Goal: Transaction & Acquisition: Book appointment/travel/reservation

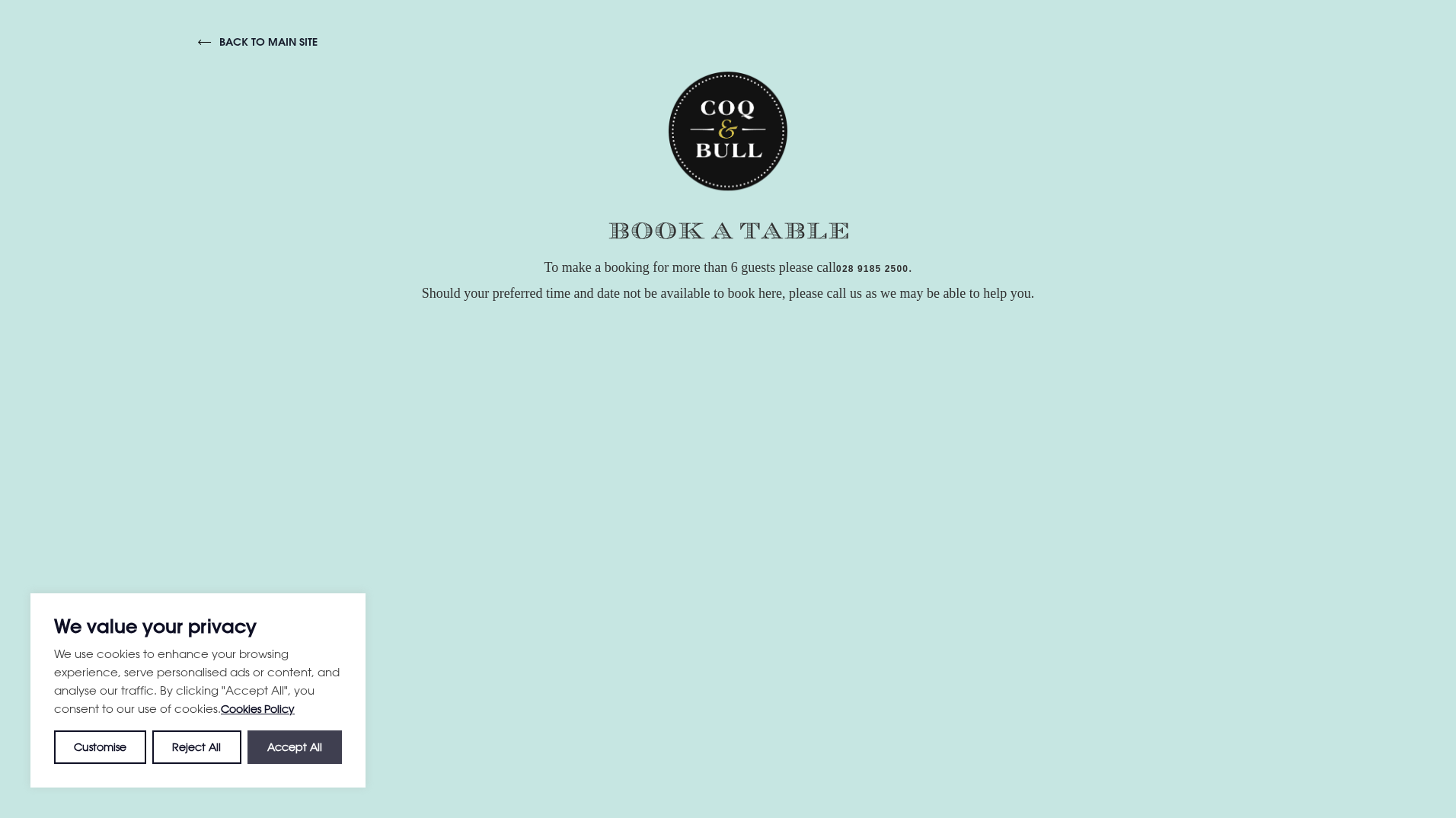
click at [287, 754] on button "Accept All" at bounding box center [295, 746] width 95 height 33
checkbox input "true"
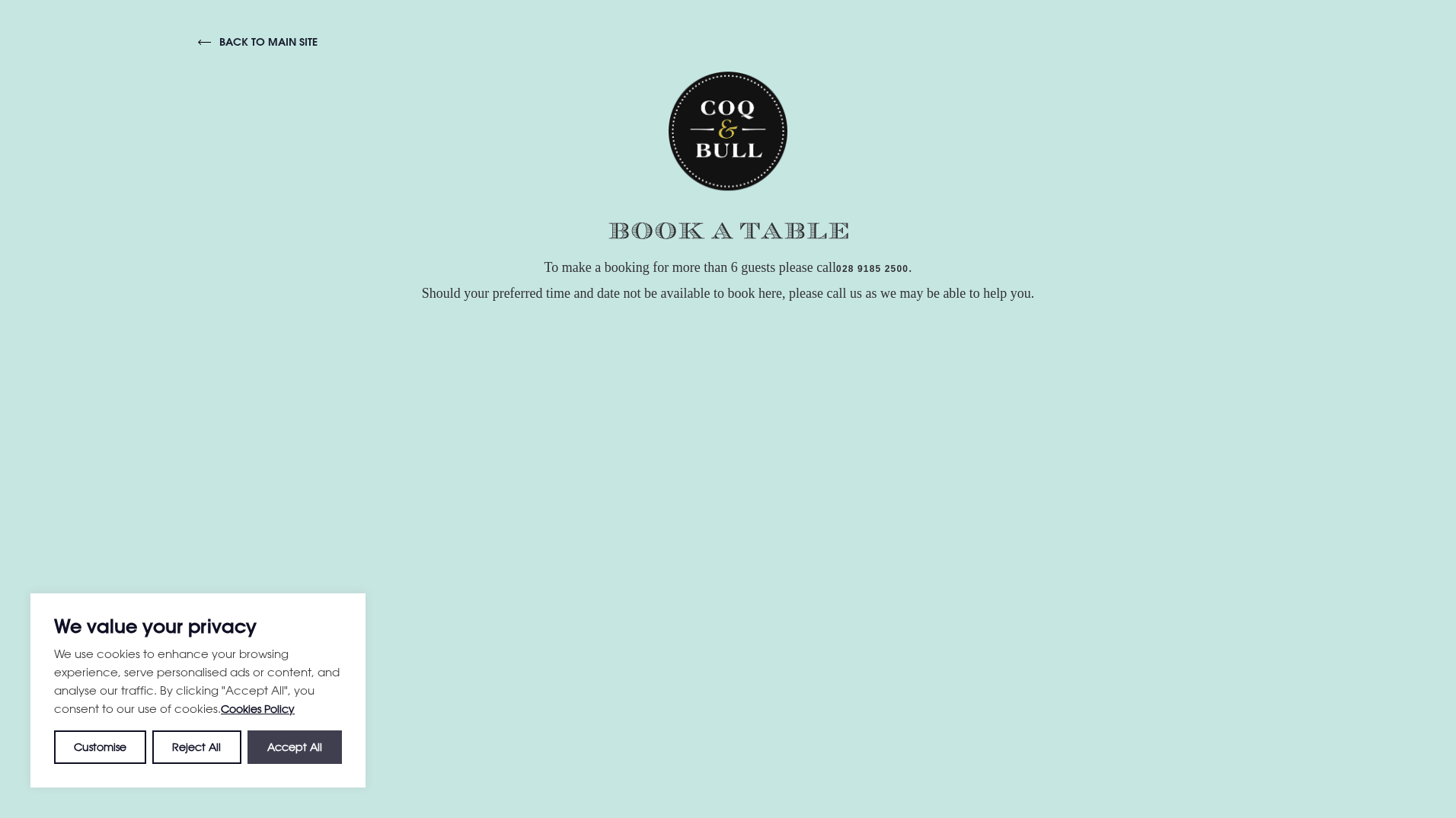
checkbox input "true"
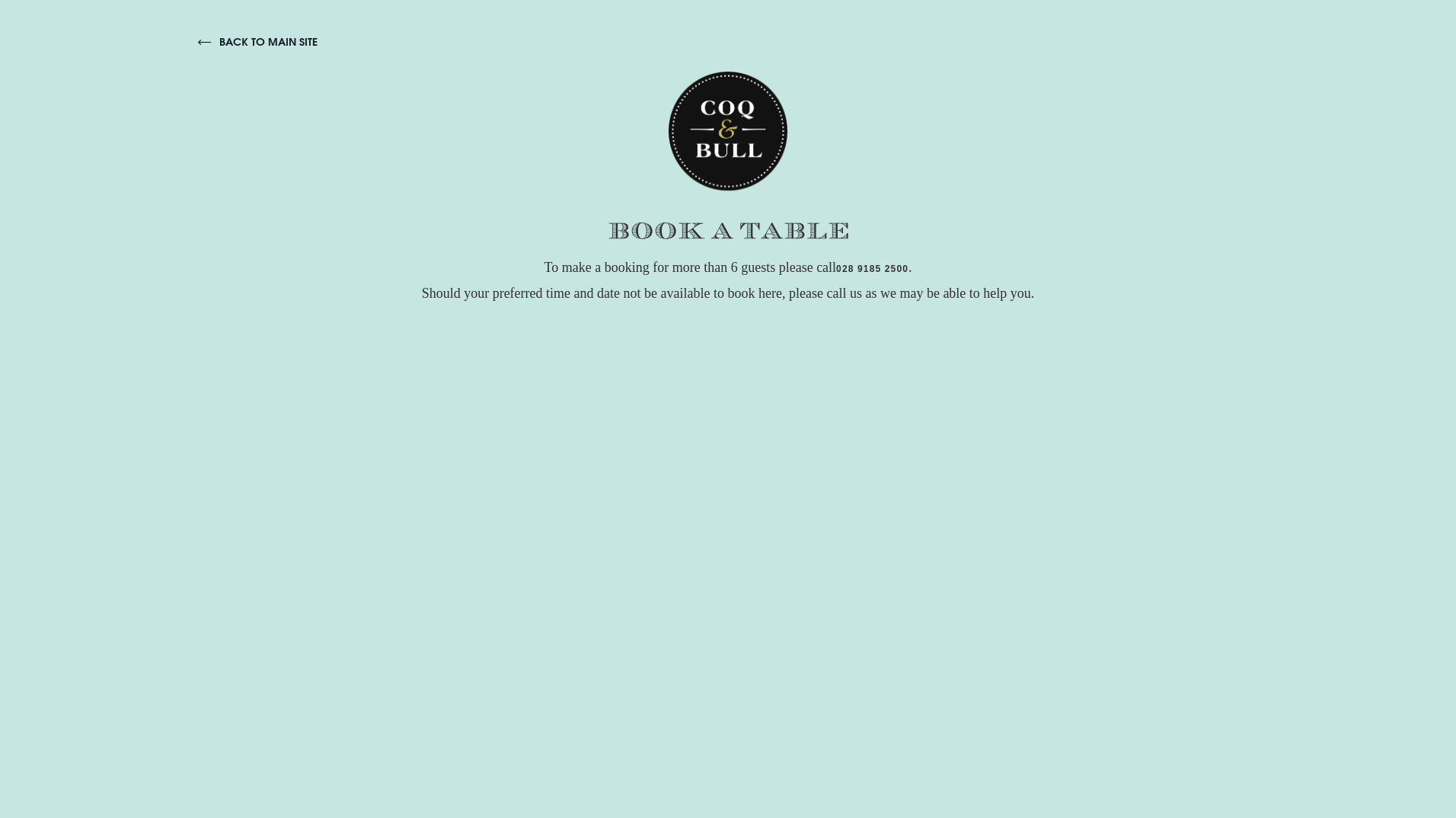
click at [286, 35] on link "back to main site" at bounding box center [258, 41] width 120 height 14
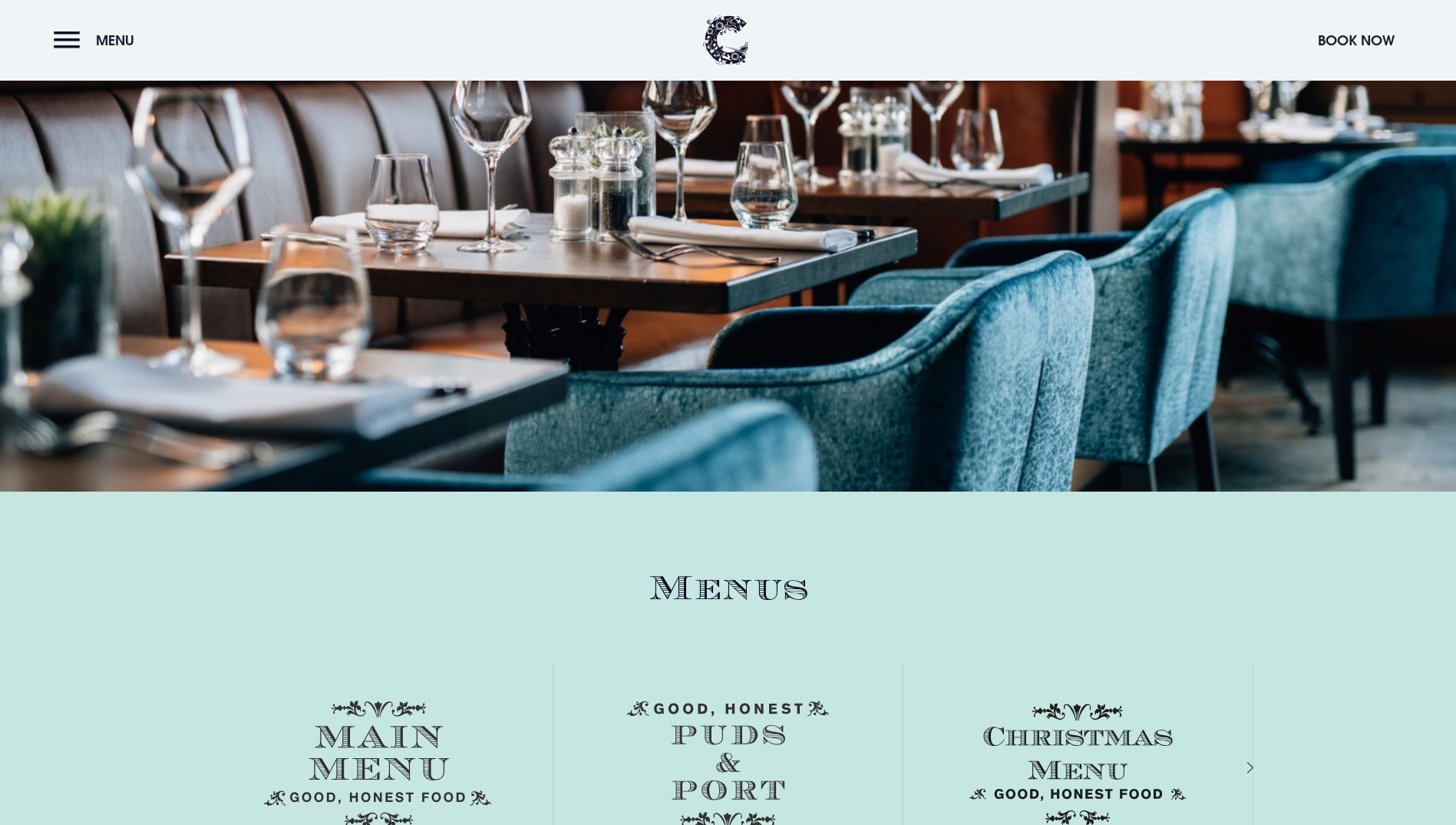
scroll to position [2457, 0]
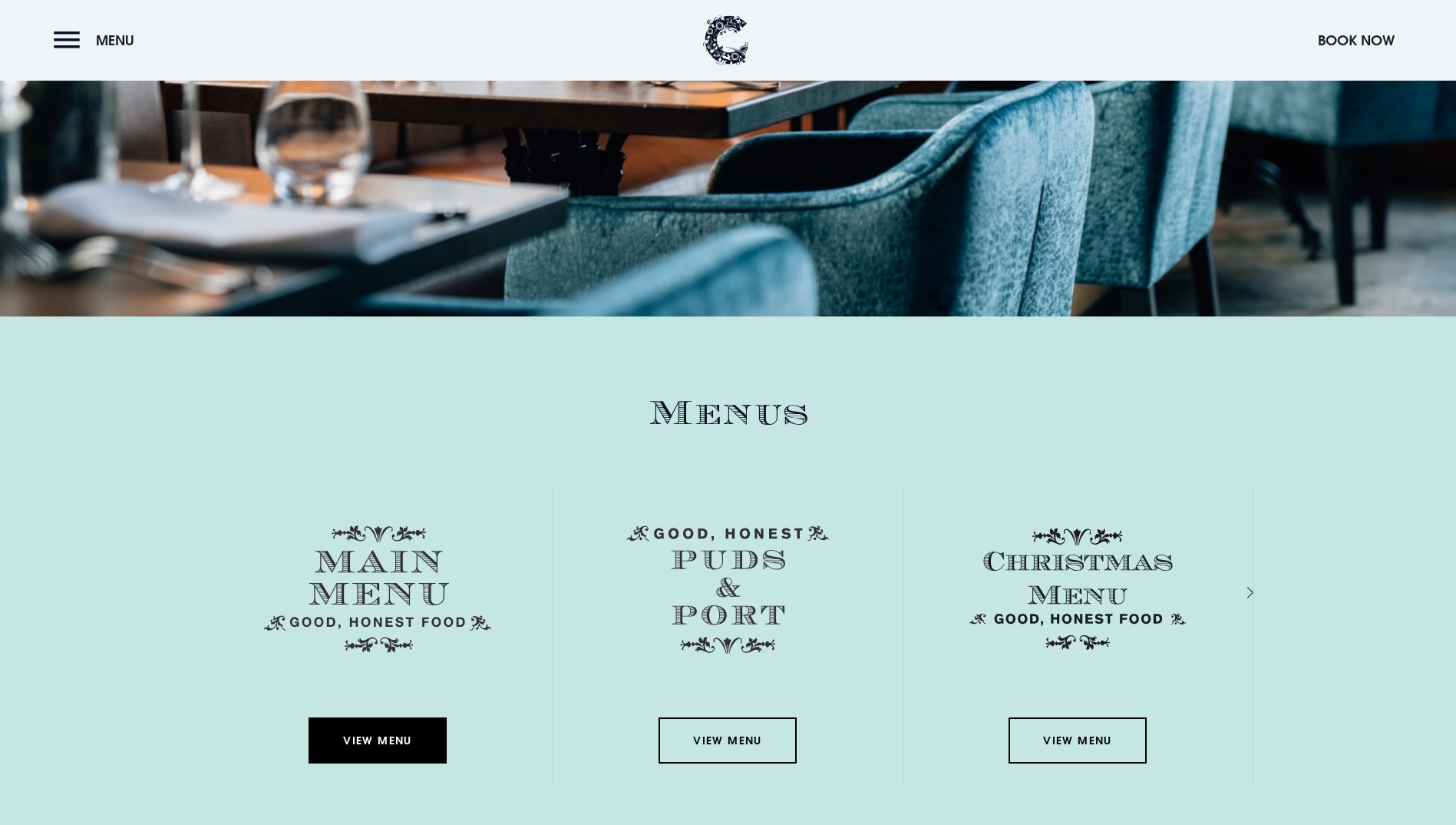
click at [399, 717] on link "View Menu" at bounding box center [378, 740] width 138 height 46
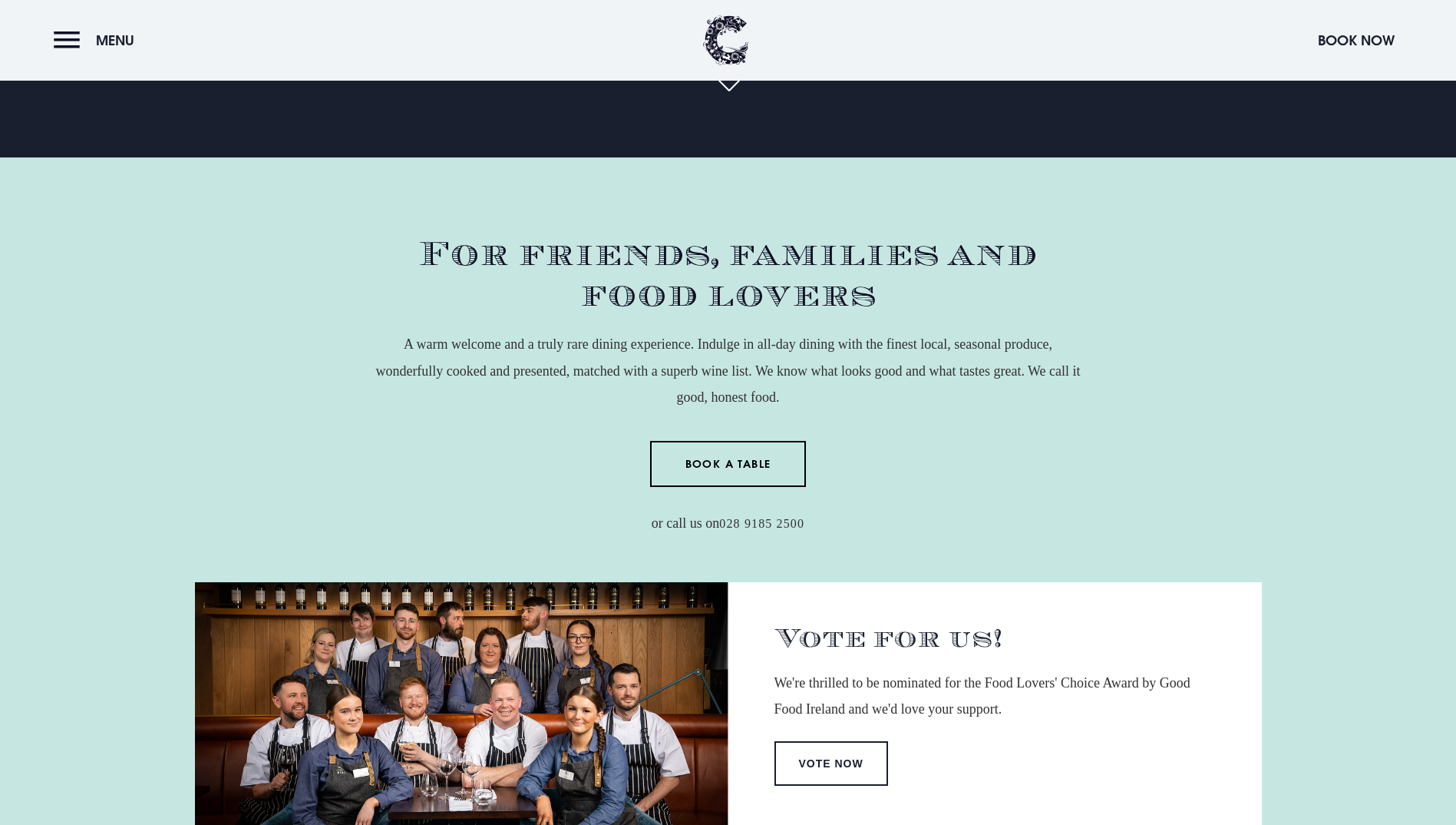
scroll to position [538, 0]
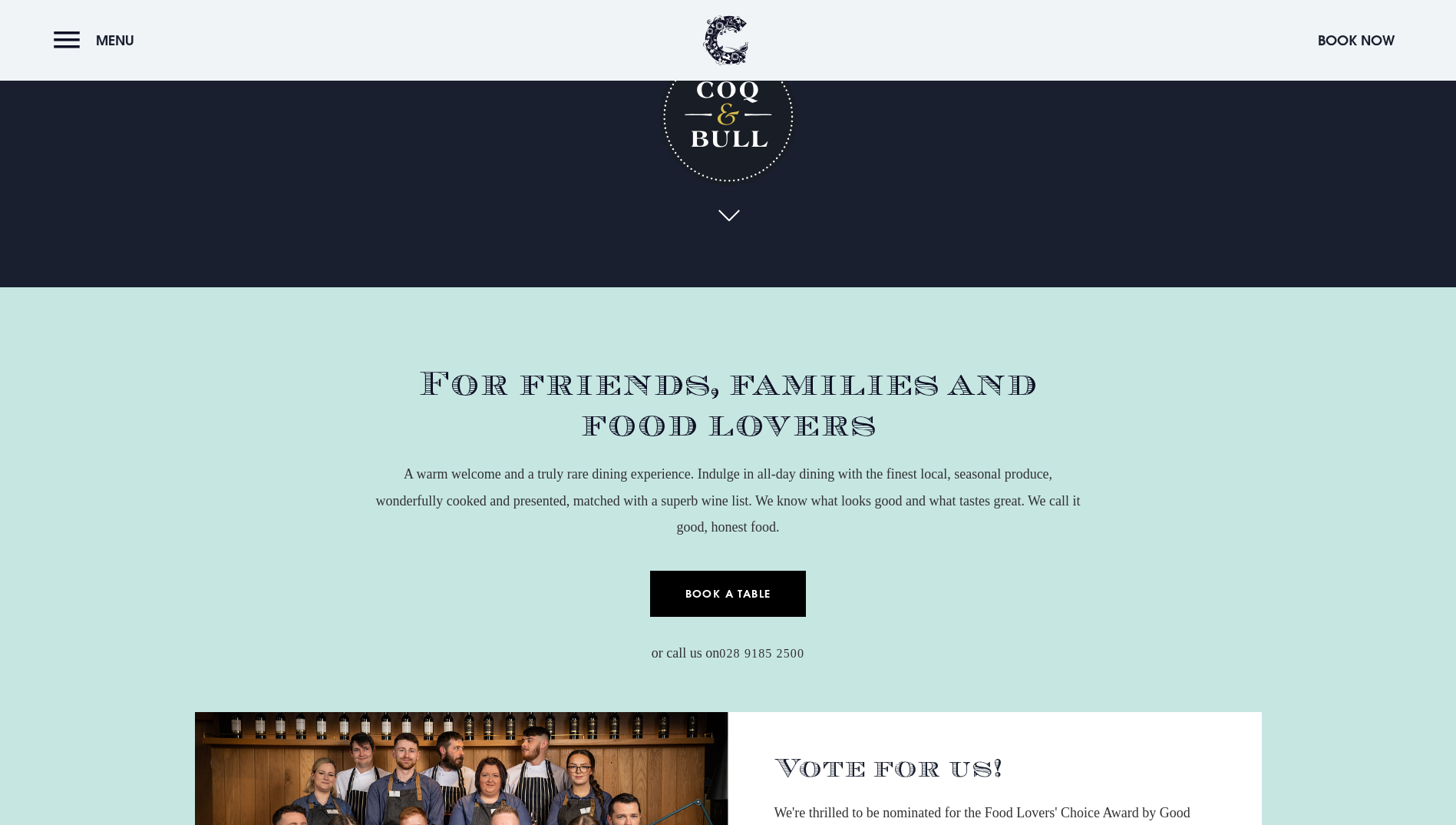
click at [762, 571] on link "Book a Table" at bounding box center [728, 593] width 156 height 46
click at [716, 571] on link "Book a Table" at bounding box center [728, 593] width 156 height 46
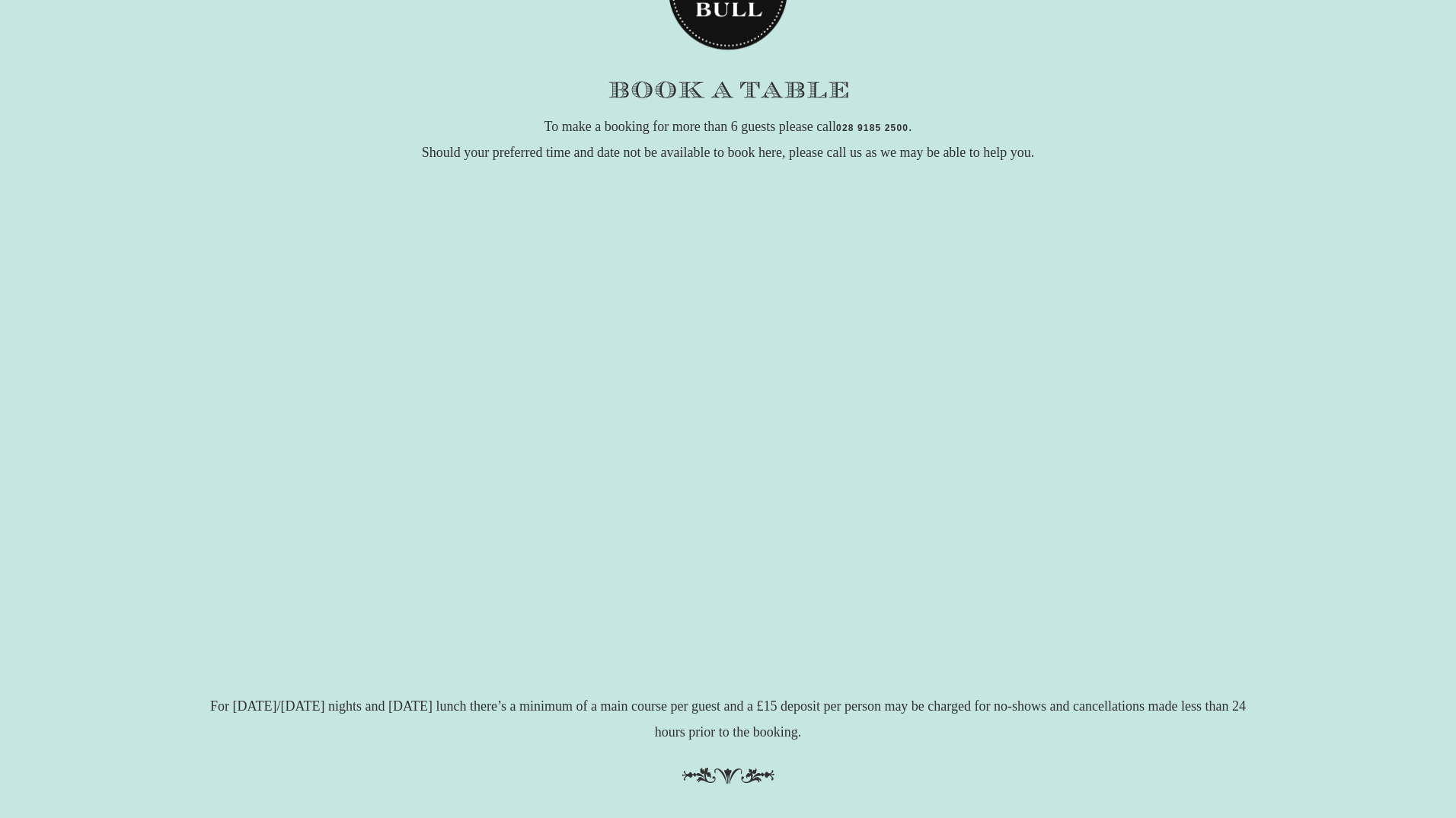
scroll to position [146, 0]
